Goal: Information Seeking & Learning: Learn about a topic

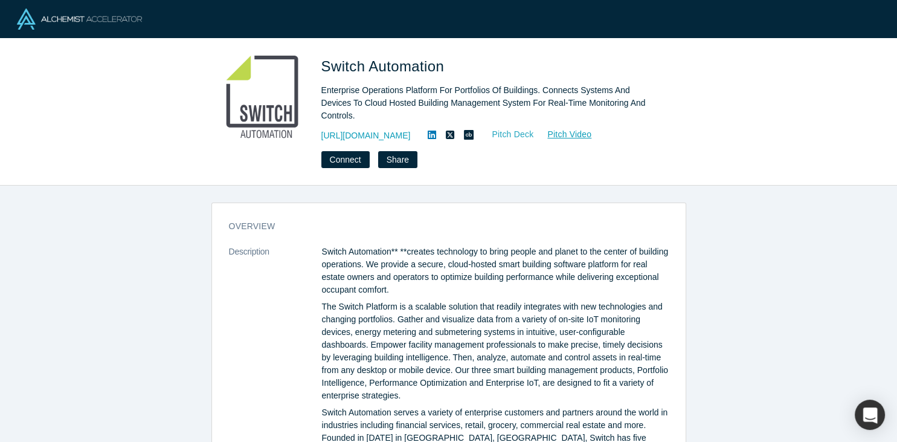
click at [533, 127] on link "Pitch Deck" at bounding box center [506, 134] width 56 height 14
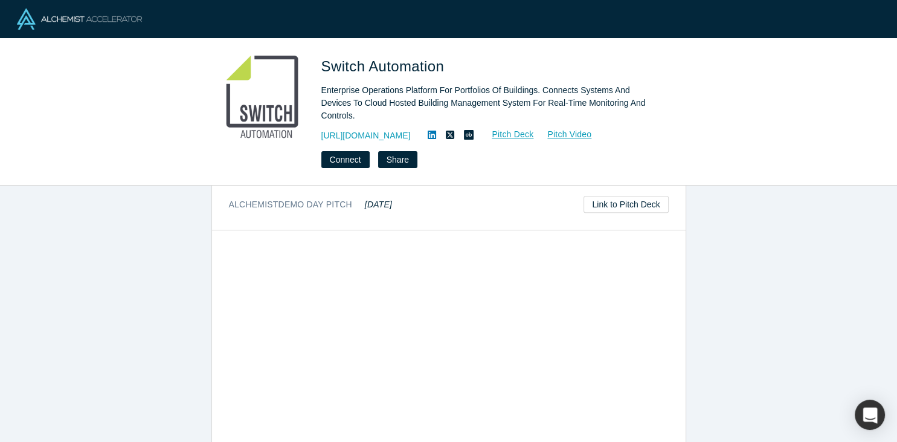
scroll to position [779, 0]
click at [78, 308] on div "overview Description Switch Automation** **creates technology to bring people a…" at bounding box center [448, 313] width 897 height 256
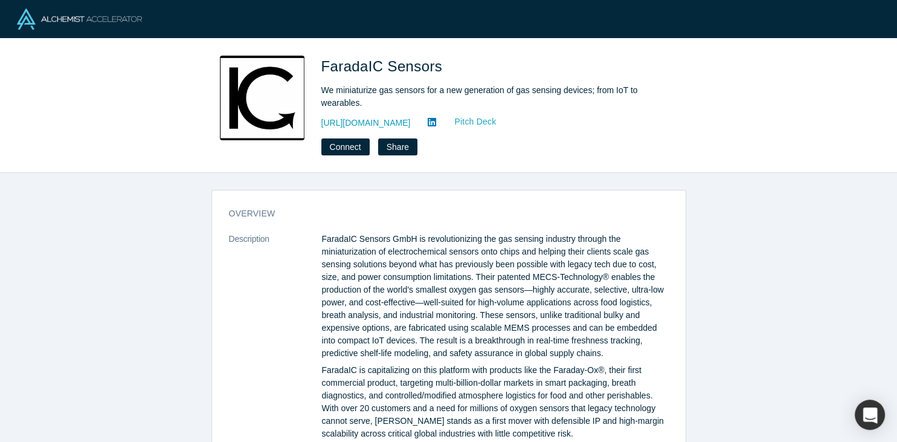
click at [441, 119] on link "Pitch Deck" at bounding box center [469, 122] width 56 height 14
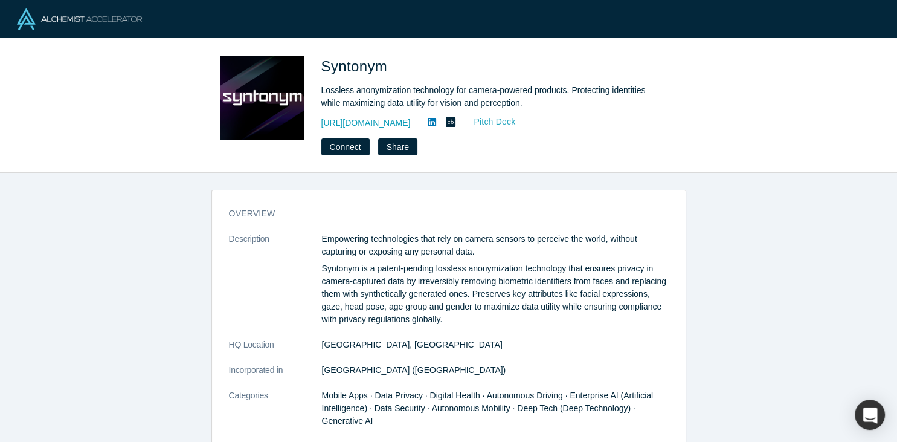
click at [497, 124] on link "Pitch Deck" at bounding box center [488, 122] width 56 height 14
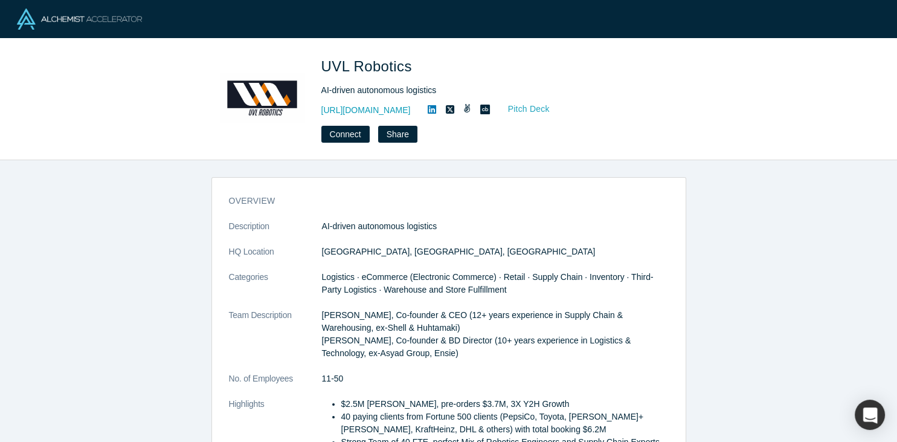
click at [512, 110] on link "Pitch Deck" at bounding box center [523, 109] width 56 height 14
